Goal: Task Accomplishment & Management: Manage account settings

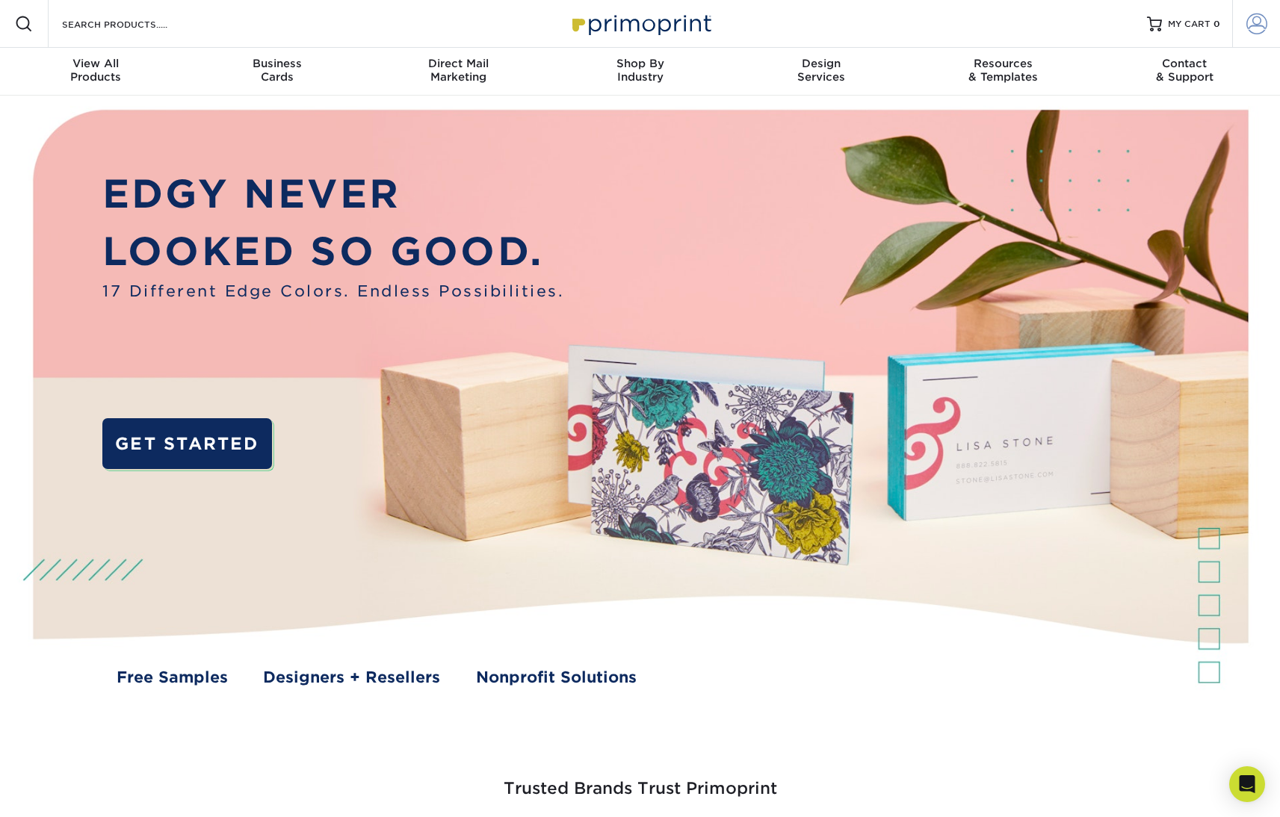
type input "[EMAIL_ADDRESS][DOMAIN_NAME]"
click at [1257, 25] on span at bounding box center [1256, 23] width 21 height 21
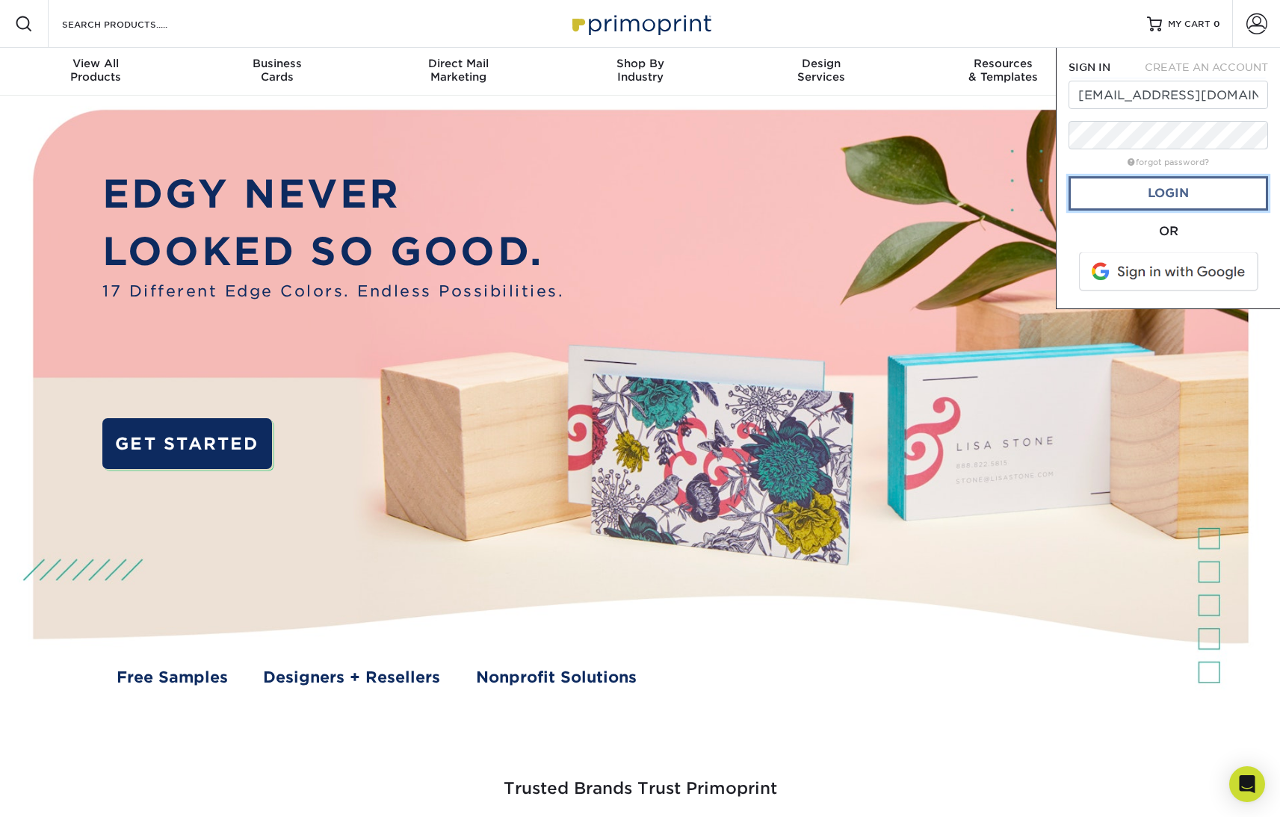
click at [1182, 199] on link "Login" at bounding box center [1167, 193] width 199 height 34
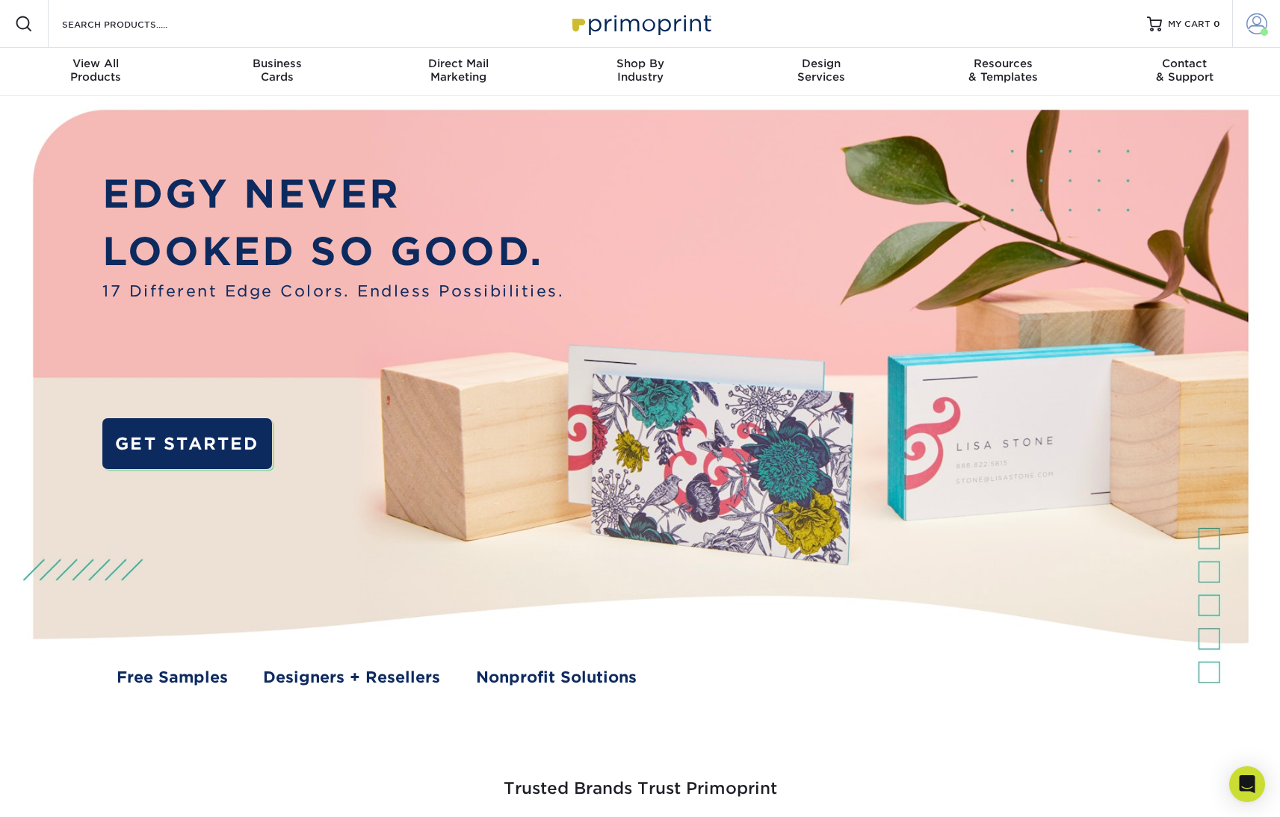
click at [1258, 28] on span at bounding box center [1256, 23] width 21 height 21
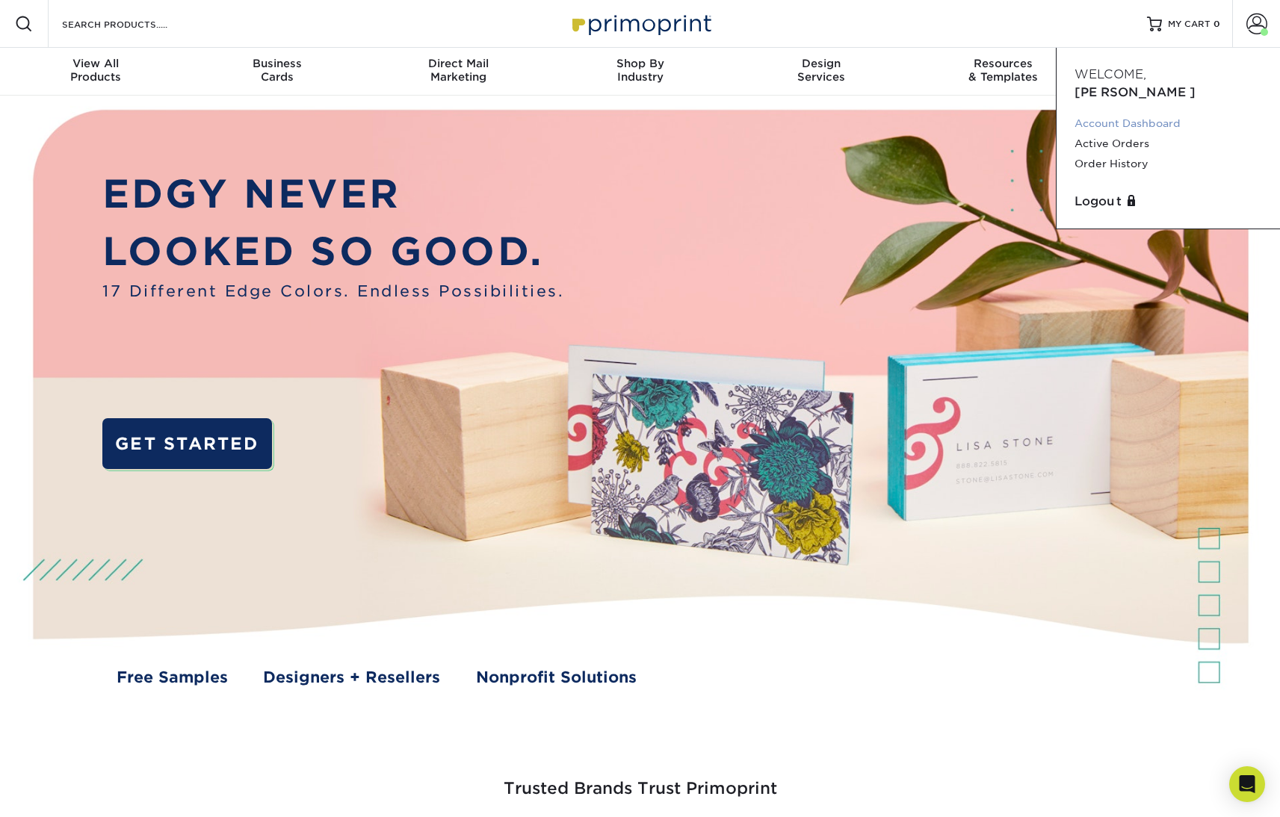
click at [1162, 114] on link "Account Dashboard" at bounding box center [1168, 124] width 188 height 20
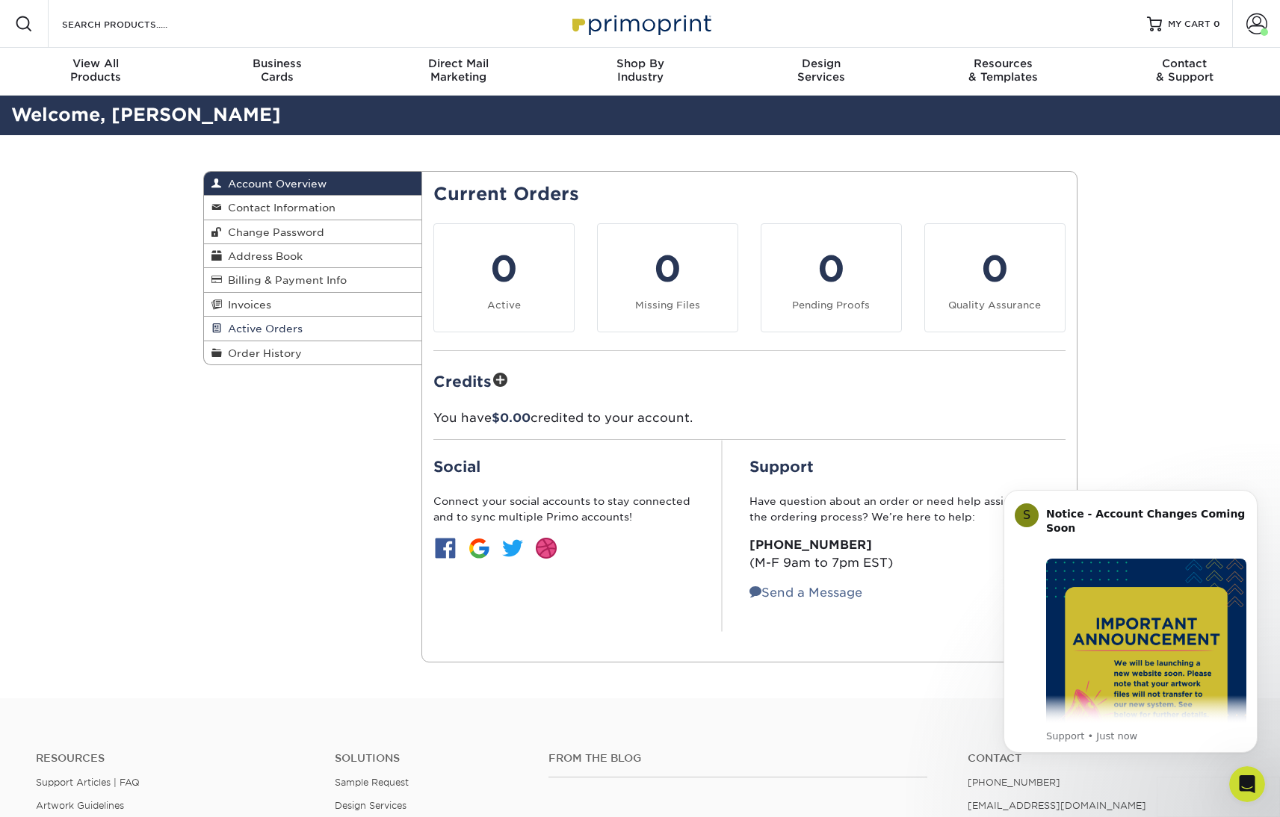
click at [297, 327] on span "Active Orders" at bounding box center [262, 329] width 81 height 12
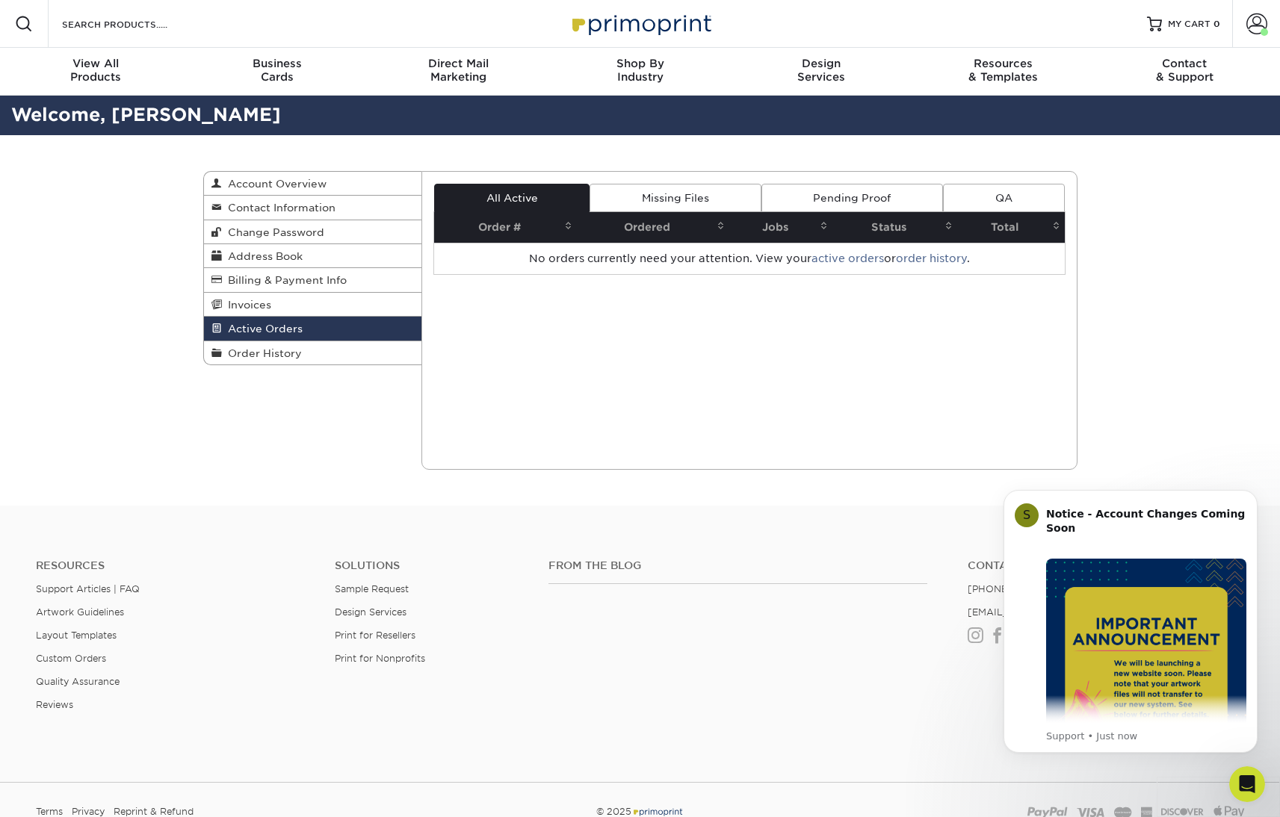
click at [675, 202] on link "Missing Files" at bounding box center [675, 198] width 171 height 28
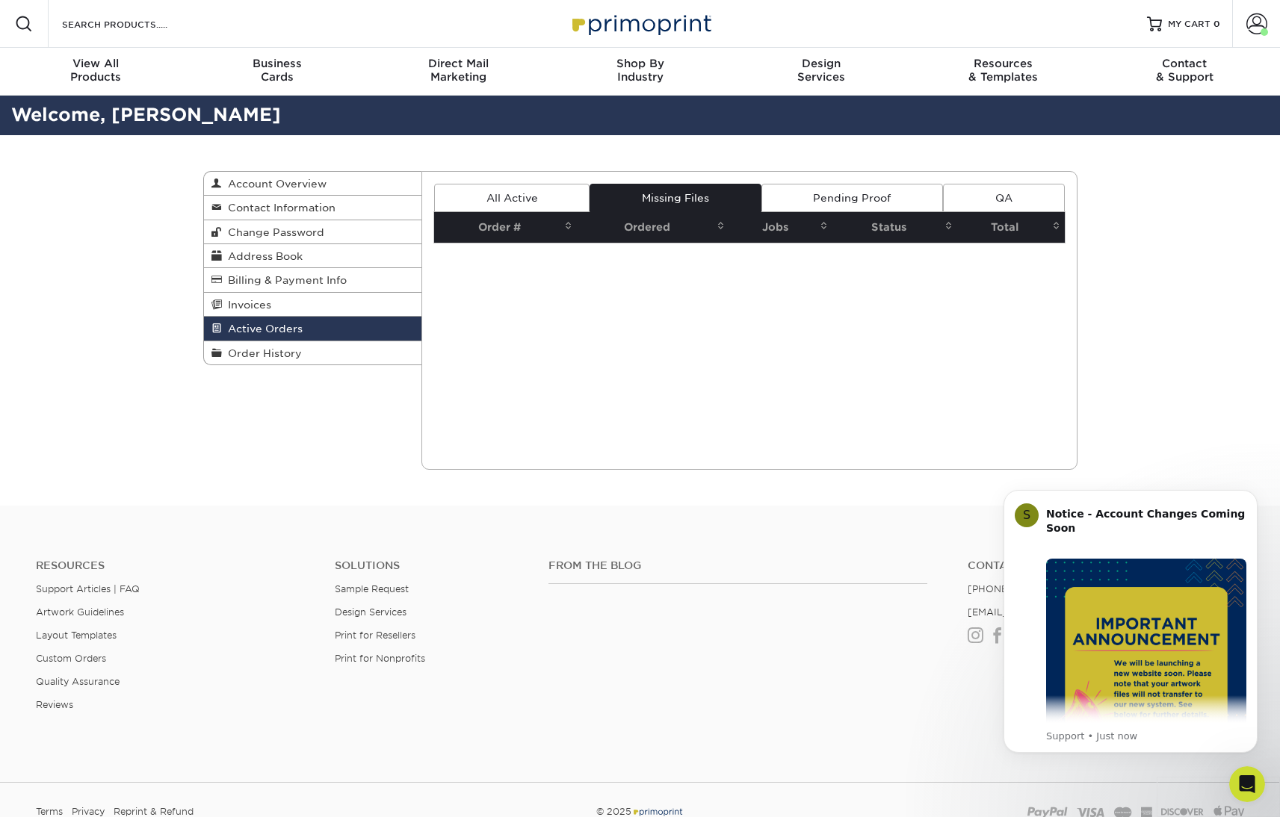
click at [870, 202] on link "Pending Proof" at bounding box center [852, 198] width 182 height 28
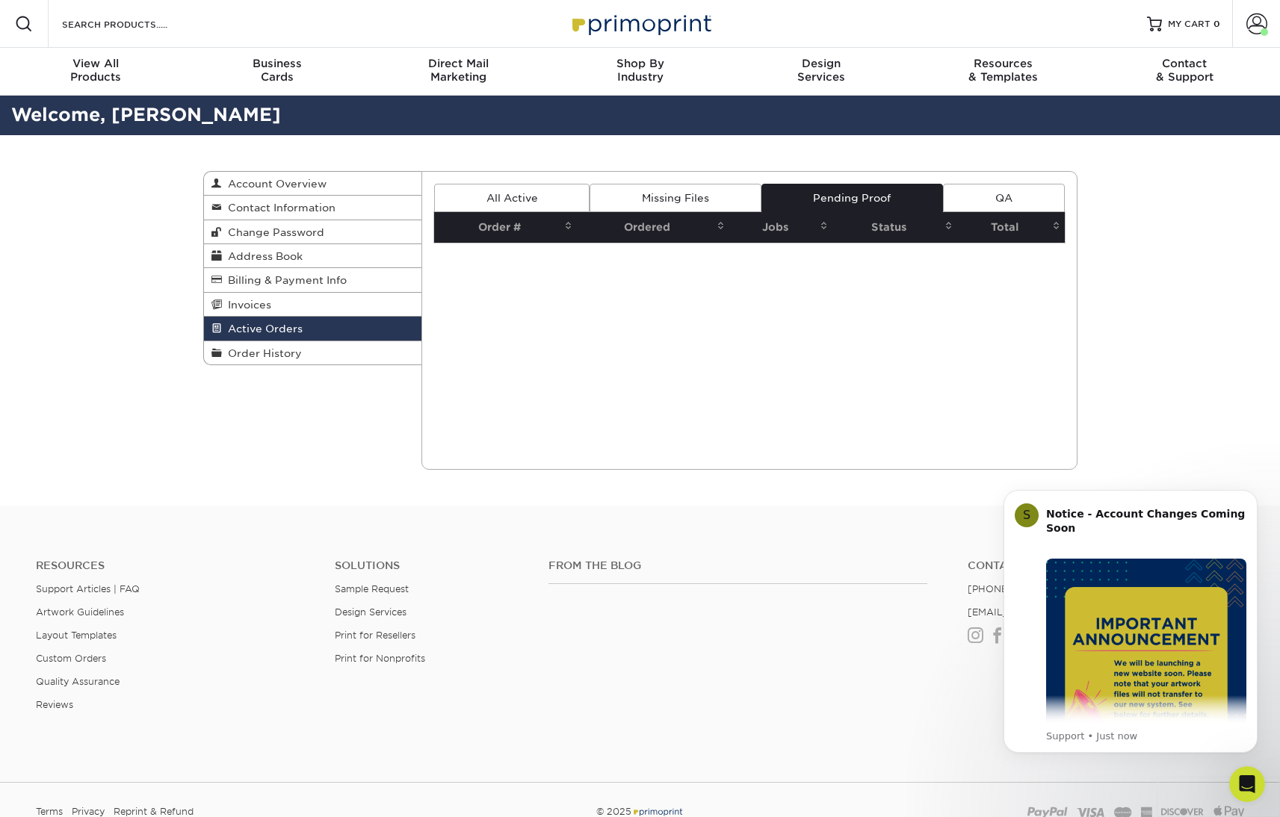
click at [1005, 201] on link "QA" at bounding box center [1003, 198] width 121 height 28
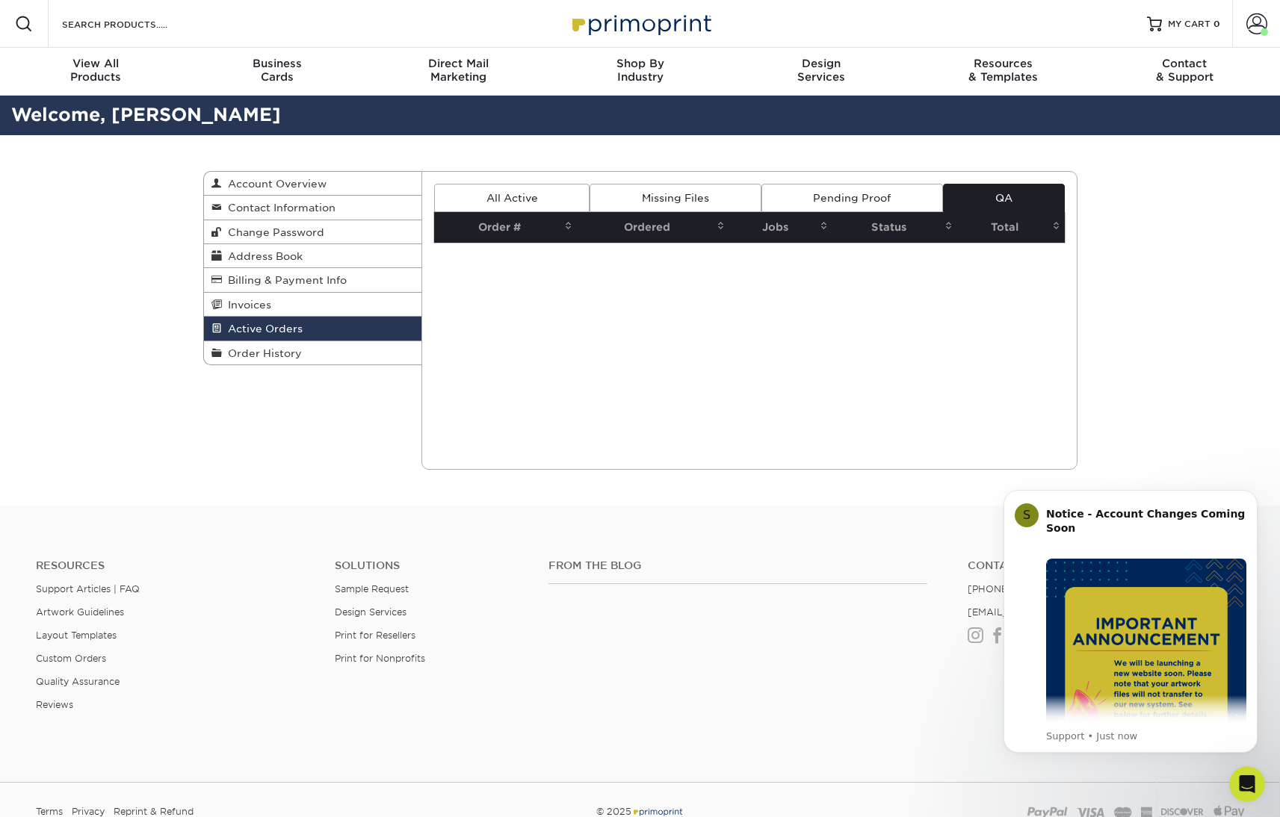
click at [434, 186] on link "All Active" at bounding box center [511, 198] width 155 height 28
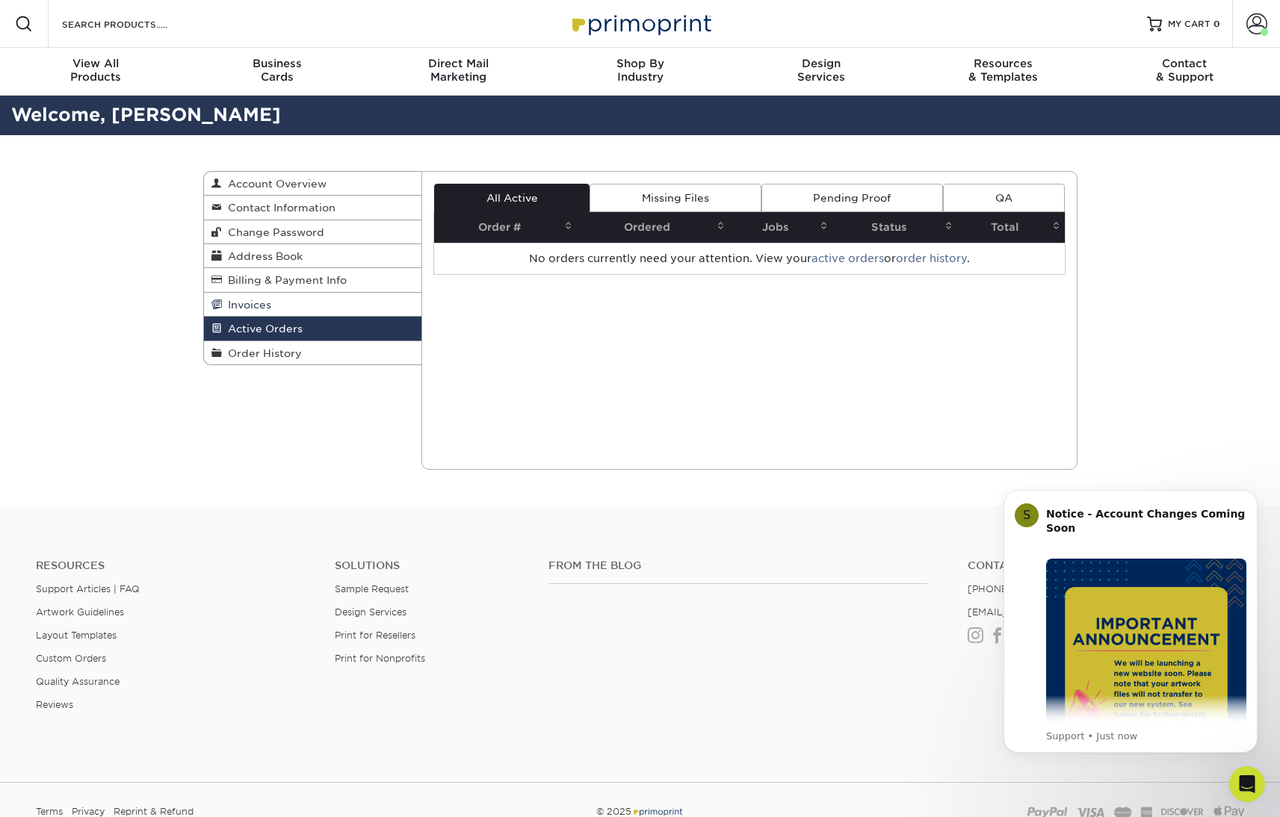
click at [321, 293] on link "Invoices" at bounding box center [313, 305] width 218 height 24
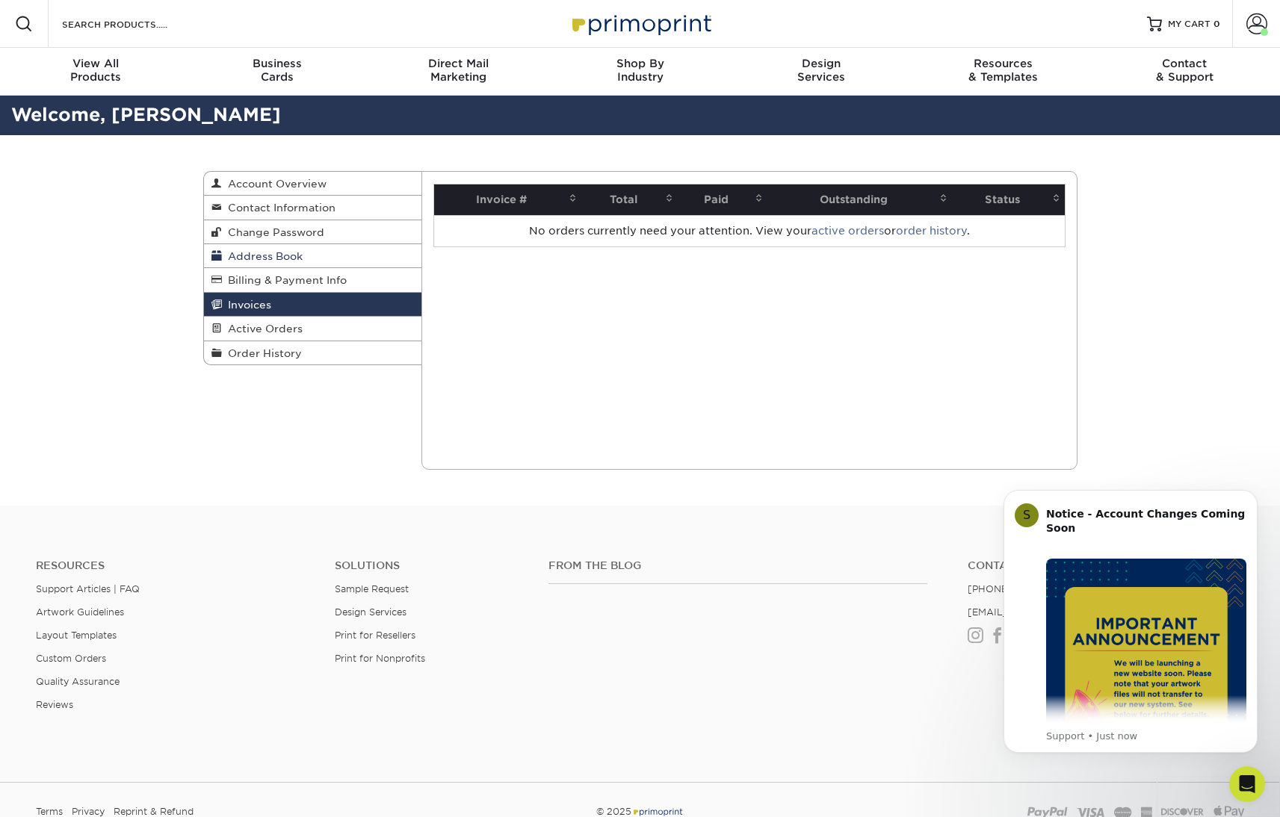
click at [321, 259] on link "Address Book" at bounding box center [313, 256] width 218 height 24
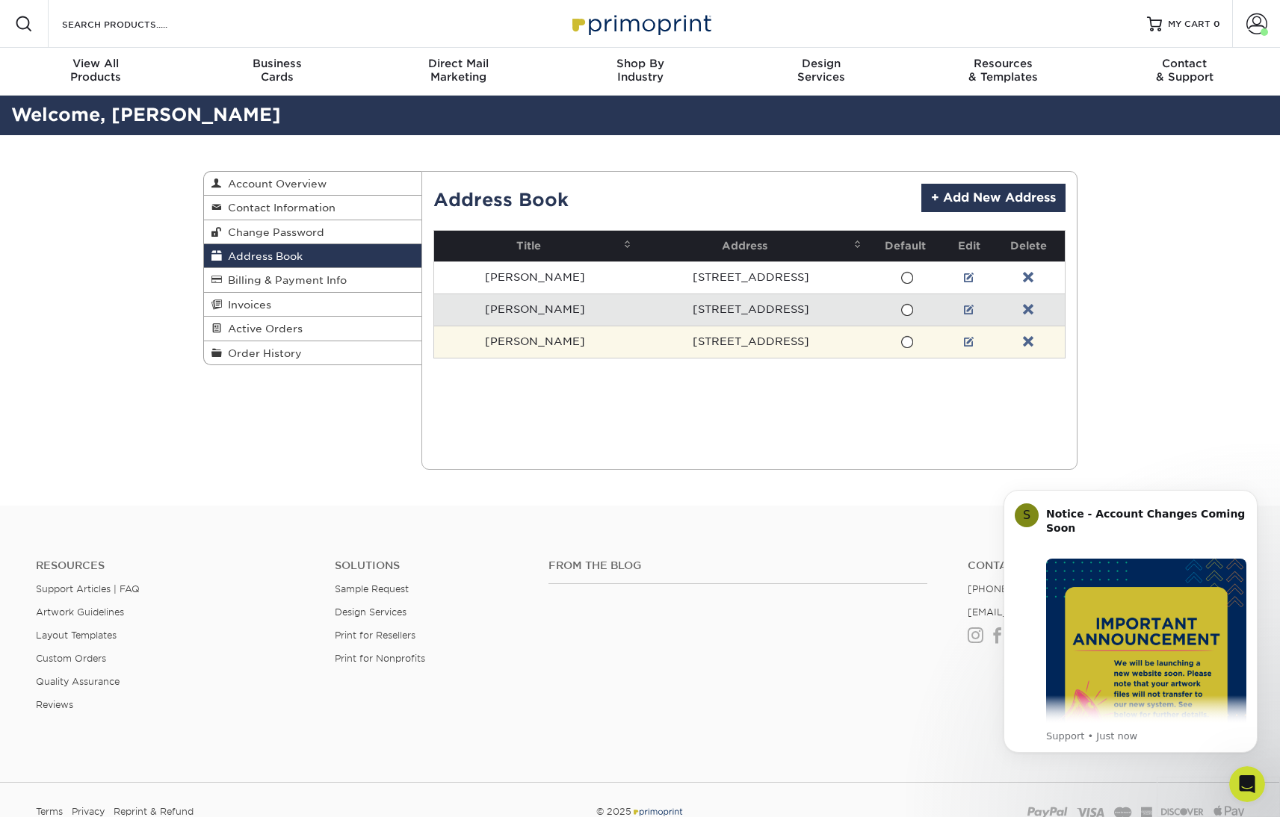
click at [531, 342] on td "[PERSON_NAME]" at bounding box center [535, 342] width 202 height 32
click at [964, 345] on link at bounding box center [969, 342] width 10 height 12
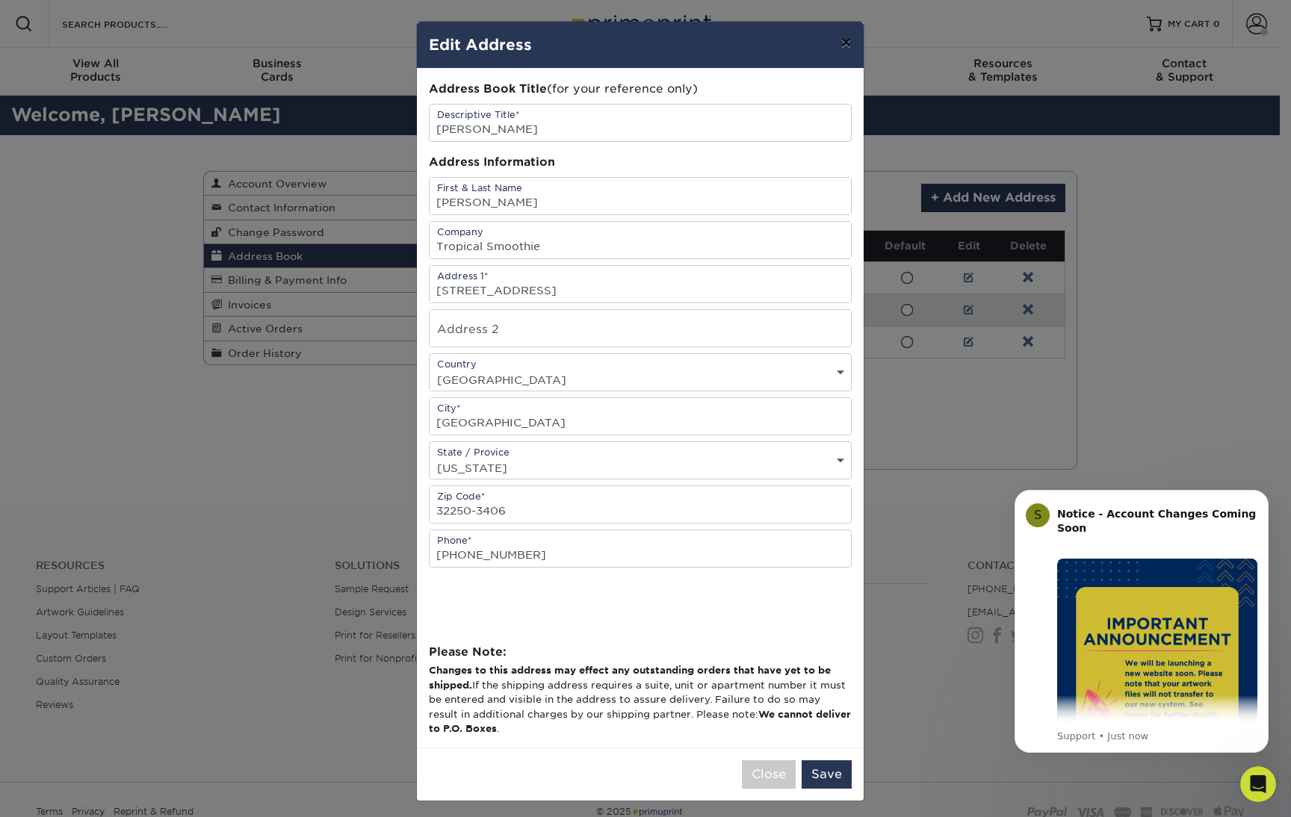
click at [835, 43] on button "×" at bounding box center [846, 43] width 34 height 42
